Goal: Navigation & Orientation: Understand site structure

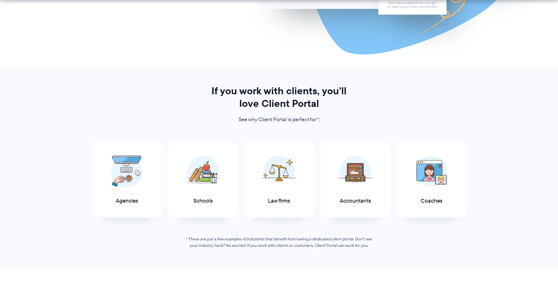
scroll to position [322, 0]
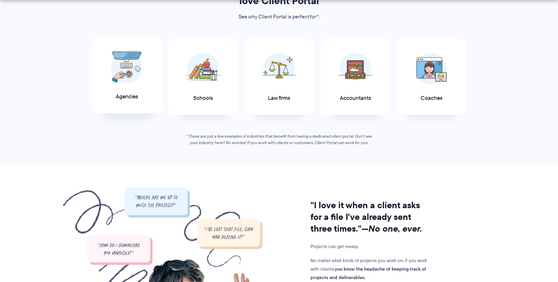
click at [127, 76] on img at bounding box center [127, 67] width 32 height 32
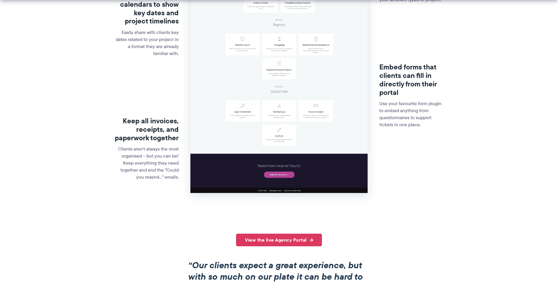
scroll to position [264, 0]
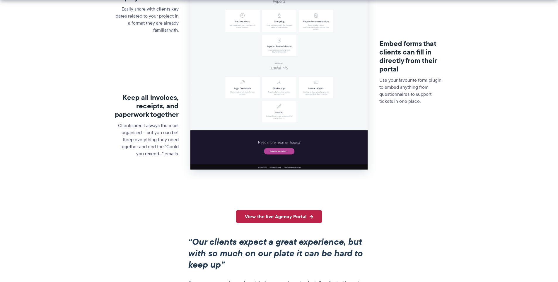
click at [283, 218] on link "View the live Agency Portal" at bounding box center [279, 216] width 86 height 13
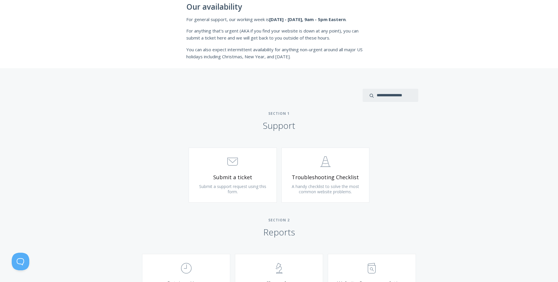
scroll to position [176, 0]
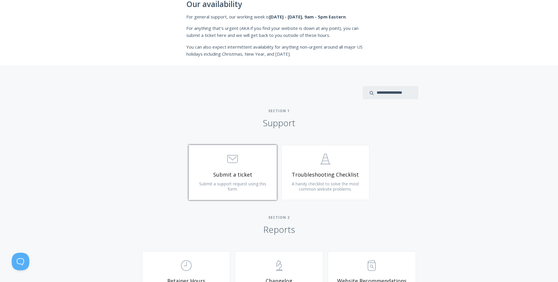
click at [230, 180] on link ".st0{fill:none;stroke:#000000;stroke-width:2;stroke-miterlimit:10;} 3. Communic…" at bounding box center [233, 172] width 88 height 55
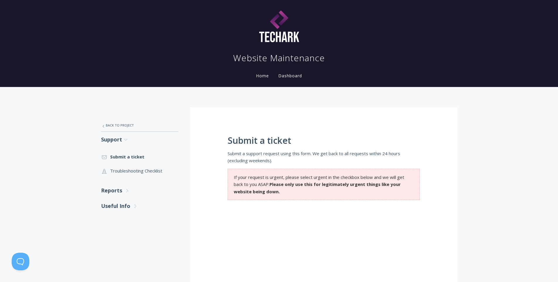
click at [261, 76] on link "Home" at bounding box center [262, 76] width 15 height 6
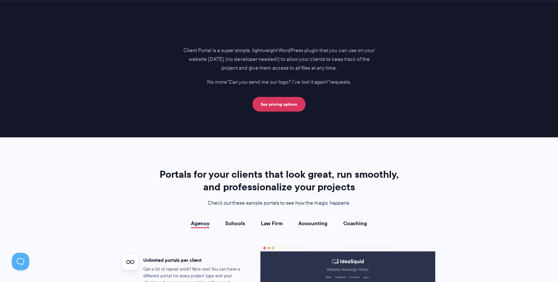
scroll to position [996, 0]
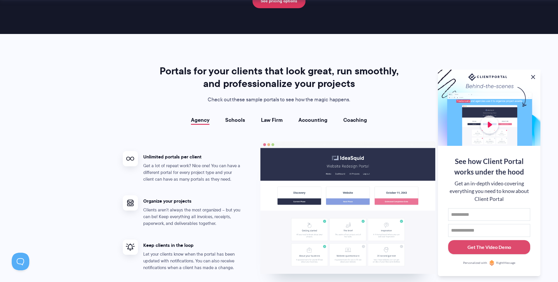
click at [534, 74] on button at bounding box center [533, 77] width 7 height 7
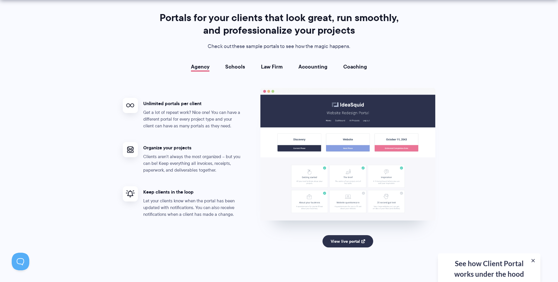
scroll to position [1055, 0]
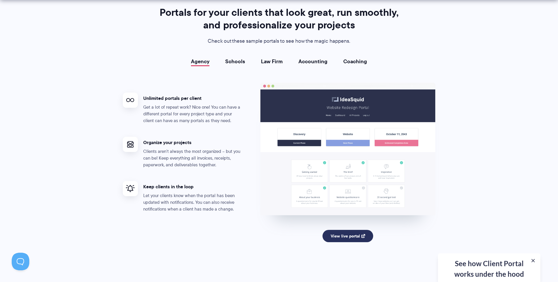
click at [353, 236] on link "View live portal" at bounding box center [348, 236] width 51 height 12
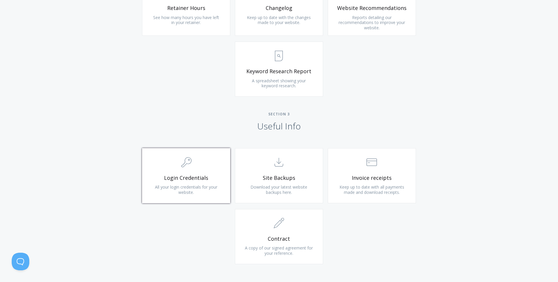
scroll to position [405, 0]
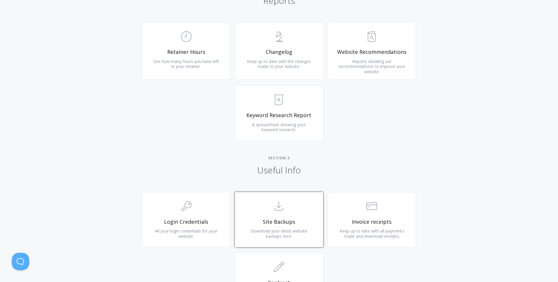
click at [295, 216] on link ".st0{fill:none;stroke:#000000;stroke-width:2;stroke-miterlimit:10;} Untitled-15…" at bounding box center [279, 219] width 88 height 55
click at [370, 229] on span "Keep up to date with all payments made and download receipts." at bounding box center [372, 233] width 65 height 11
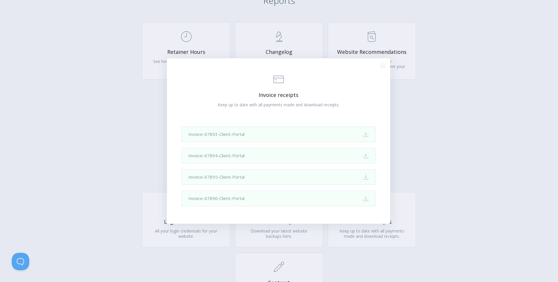
click at [478, 180] on div ".st0{fill:none;stroke:#000000;stroke-width:2;stroke-miterlimit:10;} Financial I…" at bounding box center [279, 141] width 558 height 282
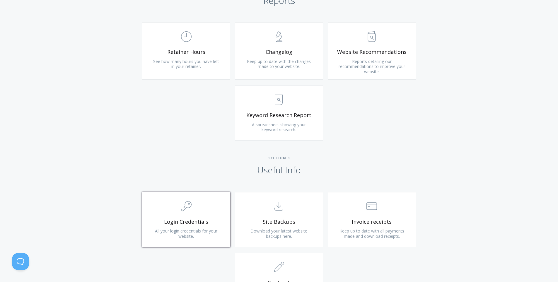
click at [186, 214] on span ".cls-1{fill:none;stroke:#000;stroke-miterlimit:10;stroke-width:2px;} 1. General" at bounding box center [186, 207] width 70 height 18
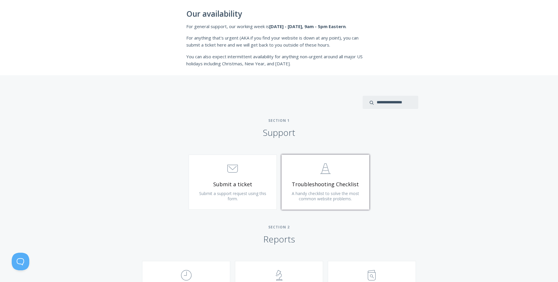
scroll to position [322, 0]
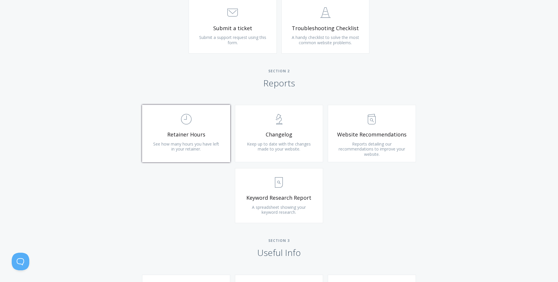
click at [184, 139] on link ".st0{fill:none;stroke:#000000;stroke-width:2;stroke-miterlimit:10;} Untitled-18…" at bounding box center [186, 133] width 88 height 57
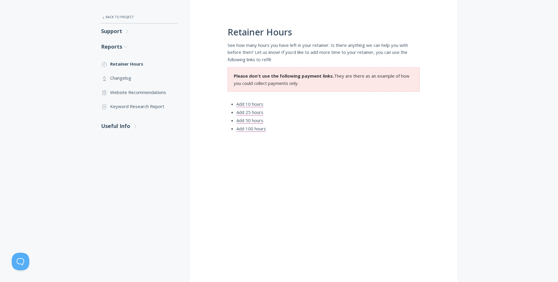
scroll to position [117, 0]
